Goal: Task Accomplishment & Management: Use online tool/utility

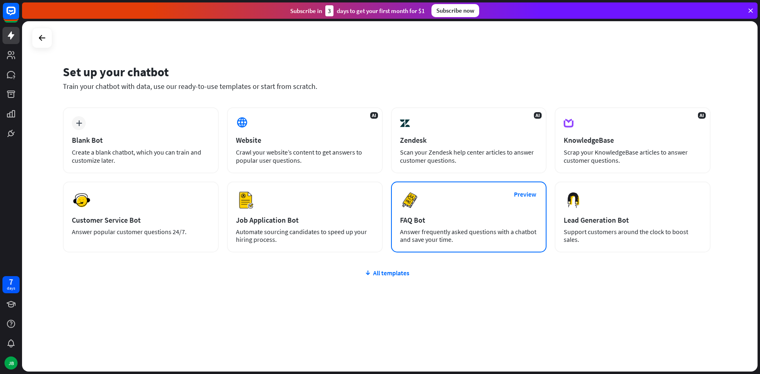
click at [429, 220] on div "FAQ Bot" at bounding box center [469, 219] width 138 height 9
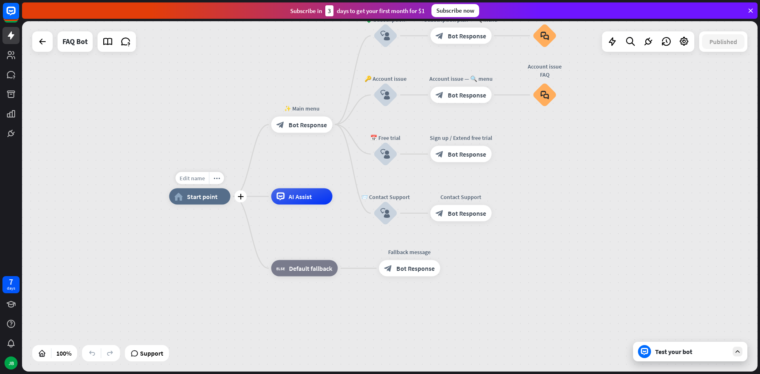
click at [201, 176] on span "Edit name" at bounding box center [192, 178] width 25 height 7
click at [141, 208] on div "home_2 Start point ✨ Main menu block_bot_response Bot Response 💲 Subscription b…" at bounding box center [389, 196] width 735 height 350
click at [680, 350] on div "Test your bot" at bounding box center [691, 352] width 73 height 8
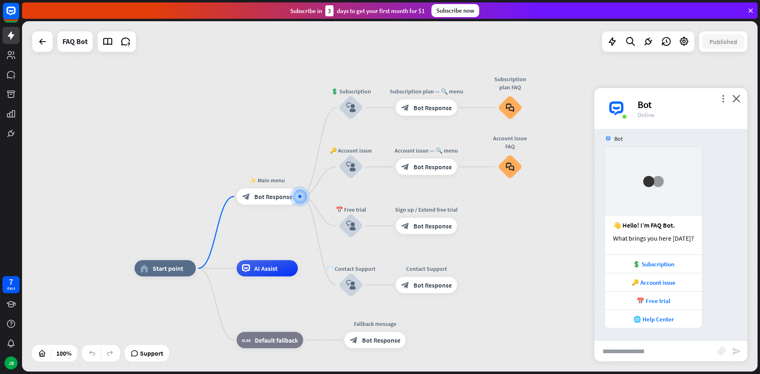
scroll to position [6, 0]
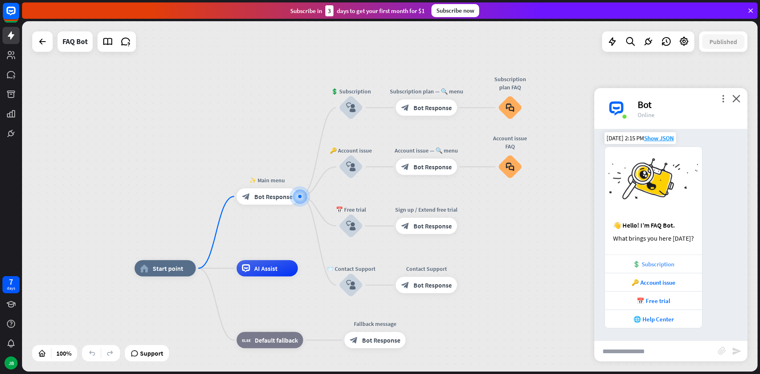
click at [660, 263] on div "💲 Subscription" at bounding box center [653, 264] width 89 height 8
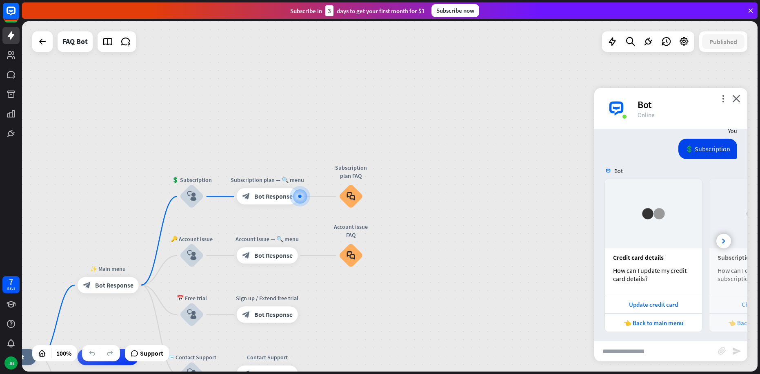
scroll to position [219, 0]
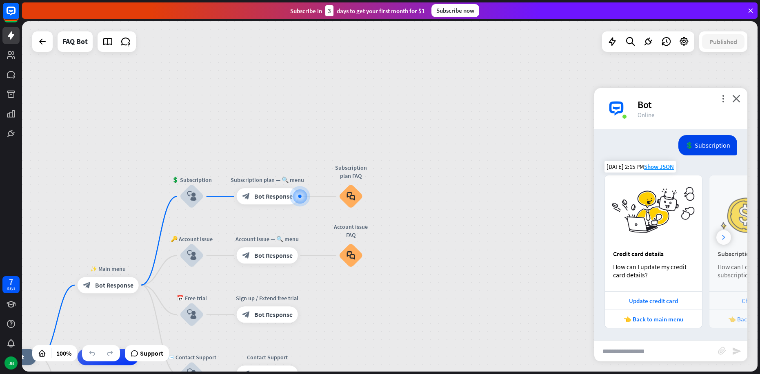
click at [716, 231] on div at bounding box center [723, 237] width 15 height 15
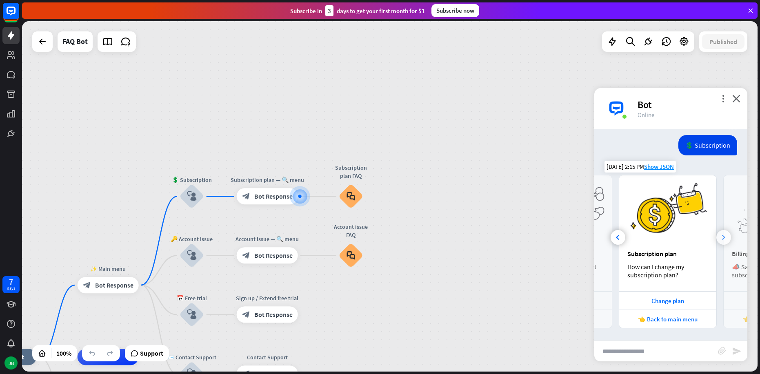
click at [716, 231] on div at bounding box center [723, 237] width 15 height 15
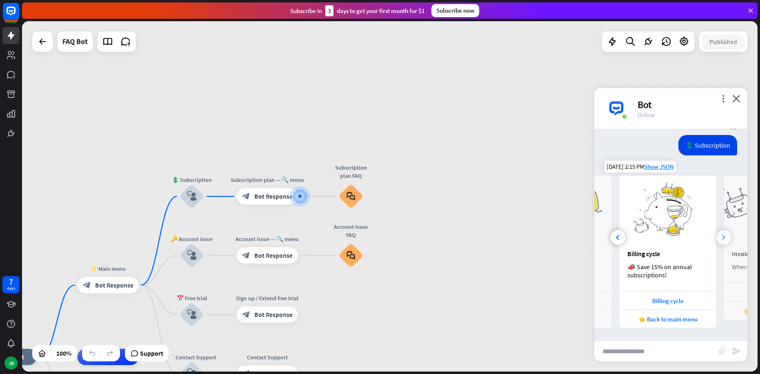
click at [716, 231] on div at bounding box center [723, 237] width 15 height 15
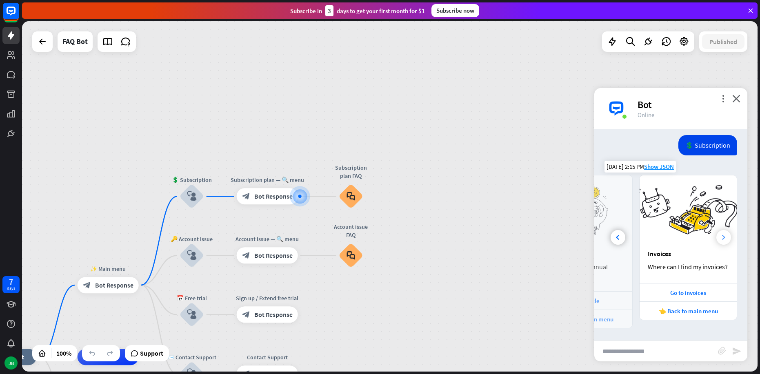
scroll to position [0, 285]
click at [42, 53] on div "home_2 Start point ✨ Main menu block_bot_response Bot Response 💲 Subscription b…" at bounding box center [389, 196] width 735 height 350
click at [42, 43] on icon at bounding box center [43, 42] width 10 height 10
